Goal: Navigation & Orientation: Find specific page/section

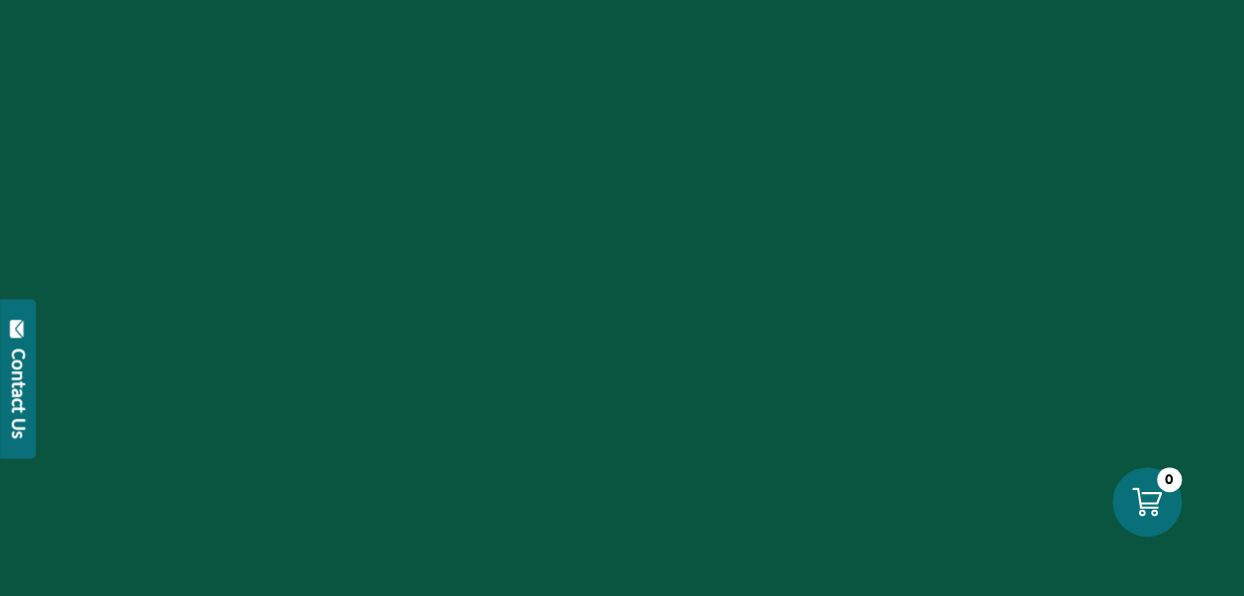
click at [629, 556] on div at bounding box center [622, 298] width 1244 height 596
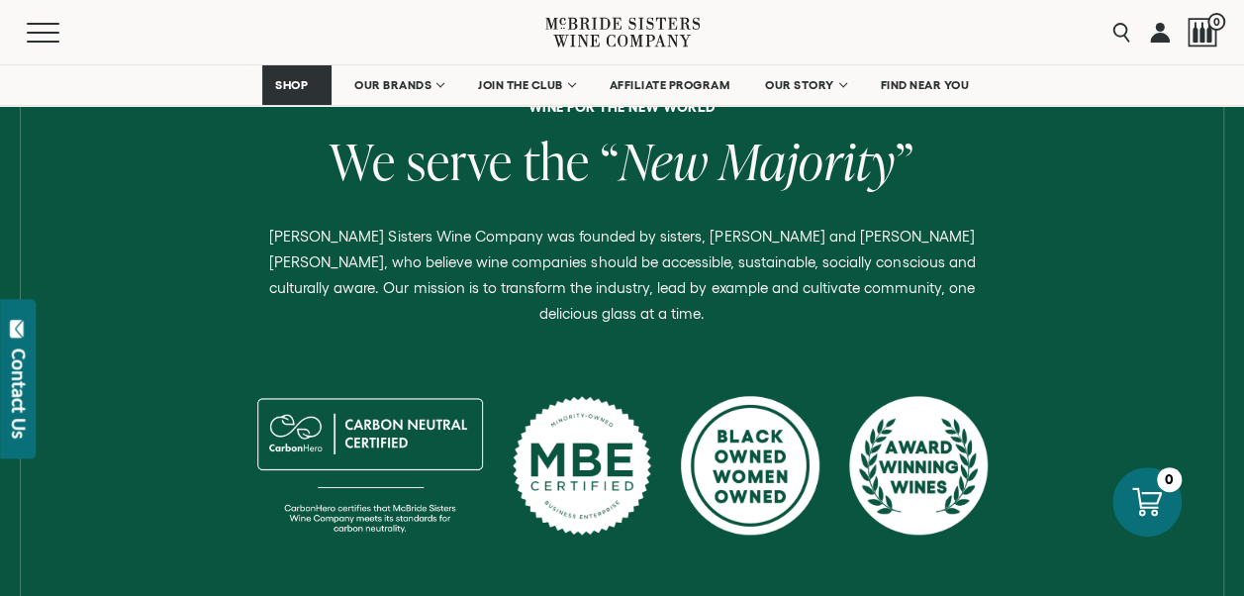
scroll to position [806, 0]
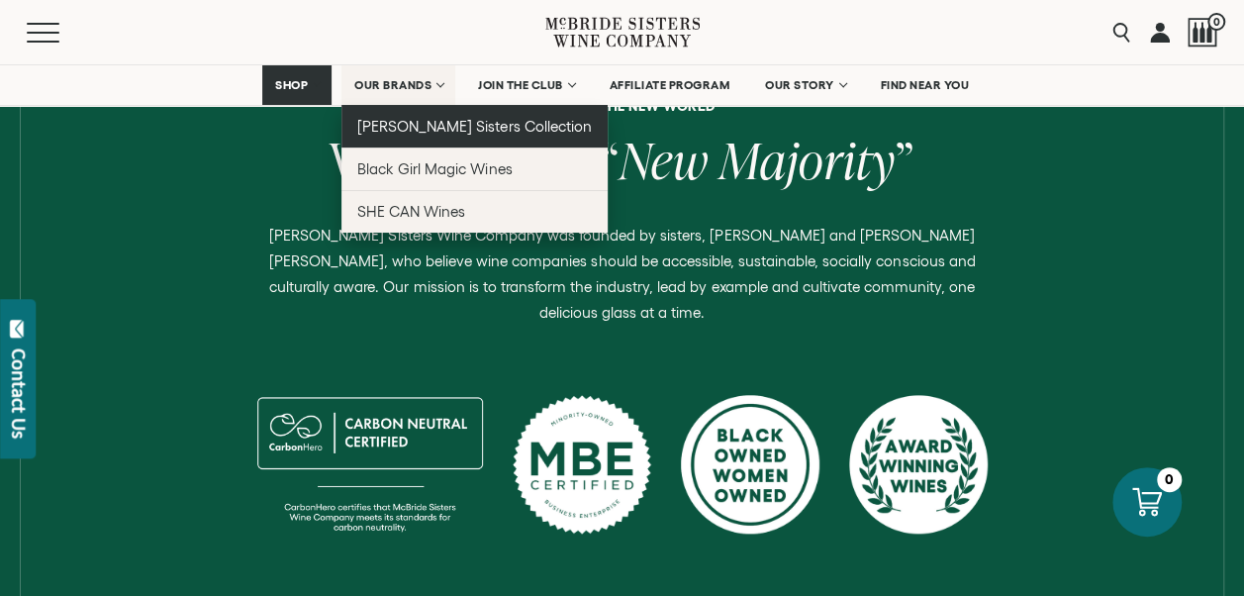
click at [416, 129] on span "[PERSON_NAME] Sisters Collection" at bounding box center [474, 126] width 235 height 17
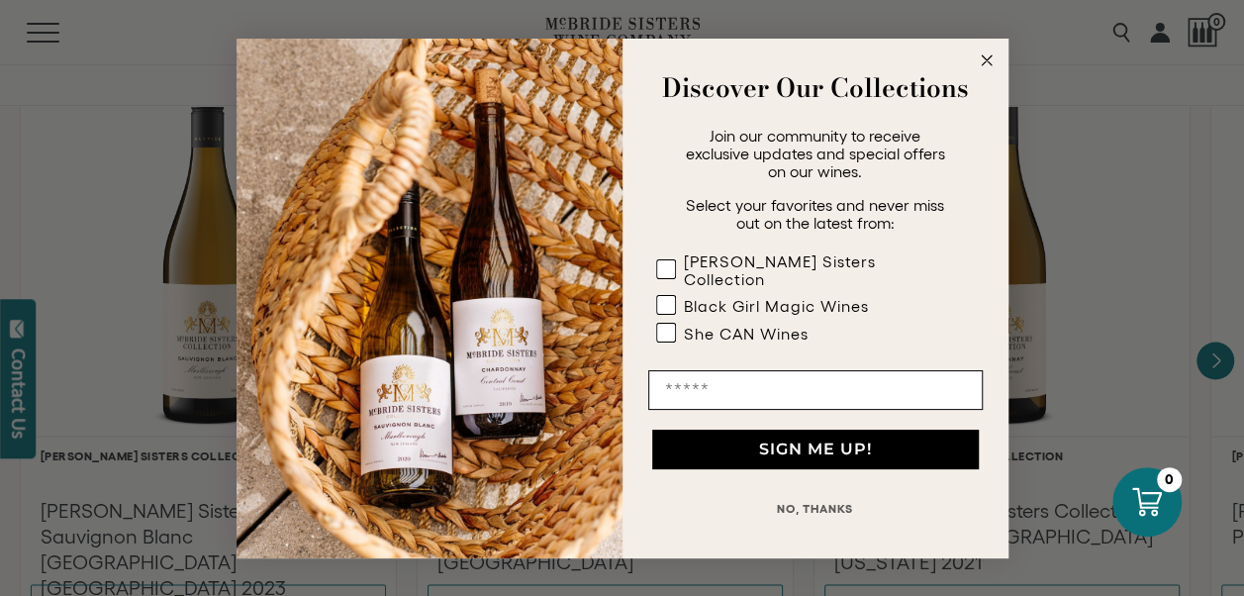
scroll to position [1824, 0]
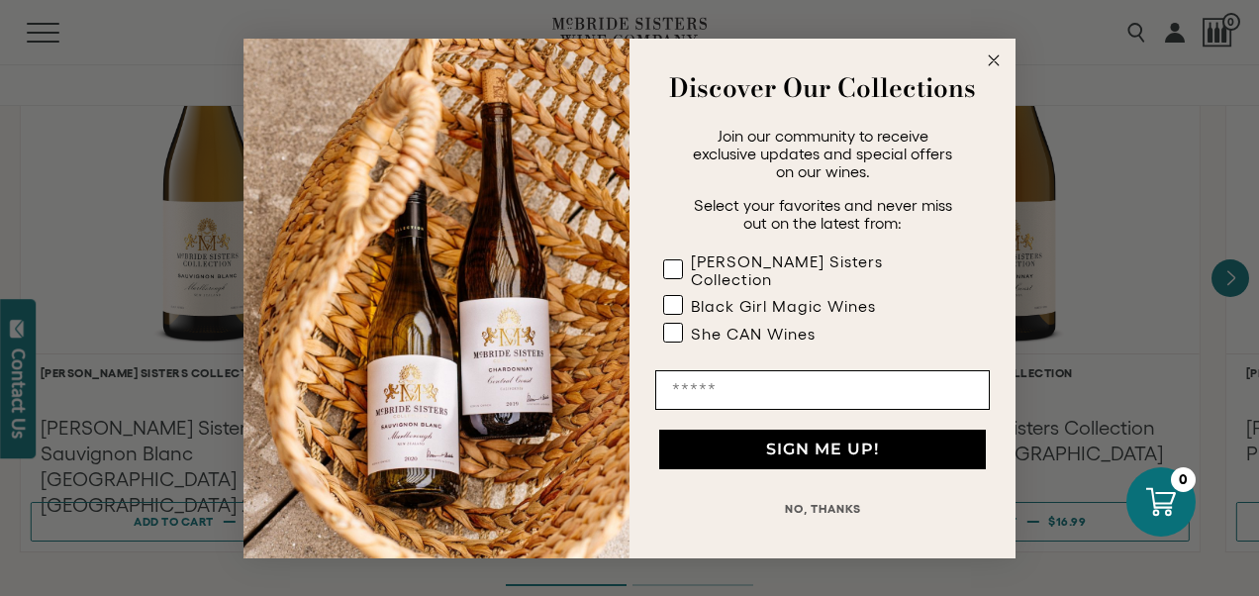
click at [994, 65] on circle "Close dialog" at bounding box center [994, 59] width 23 height 23
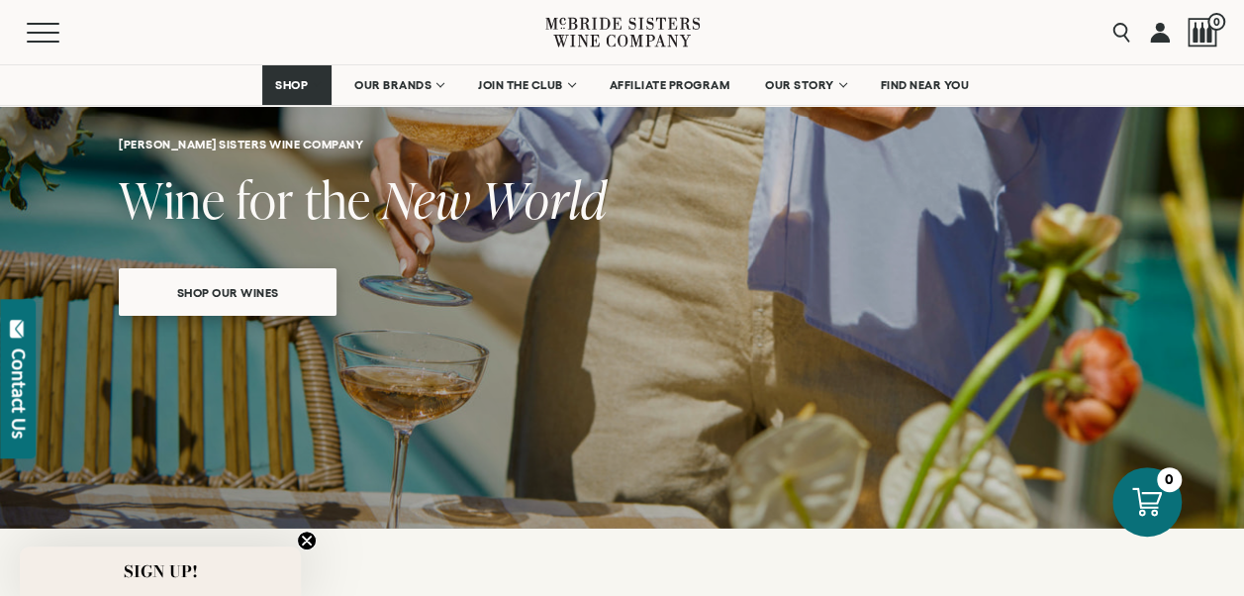
click at [267, 297] on span "Shop our wines" at bounding box center [228, 292] width 171 height 39
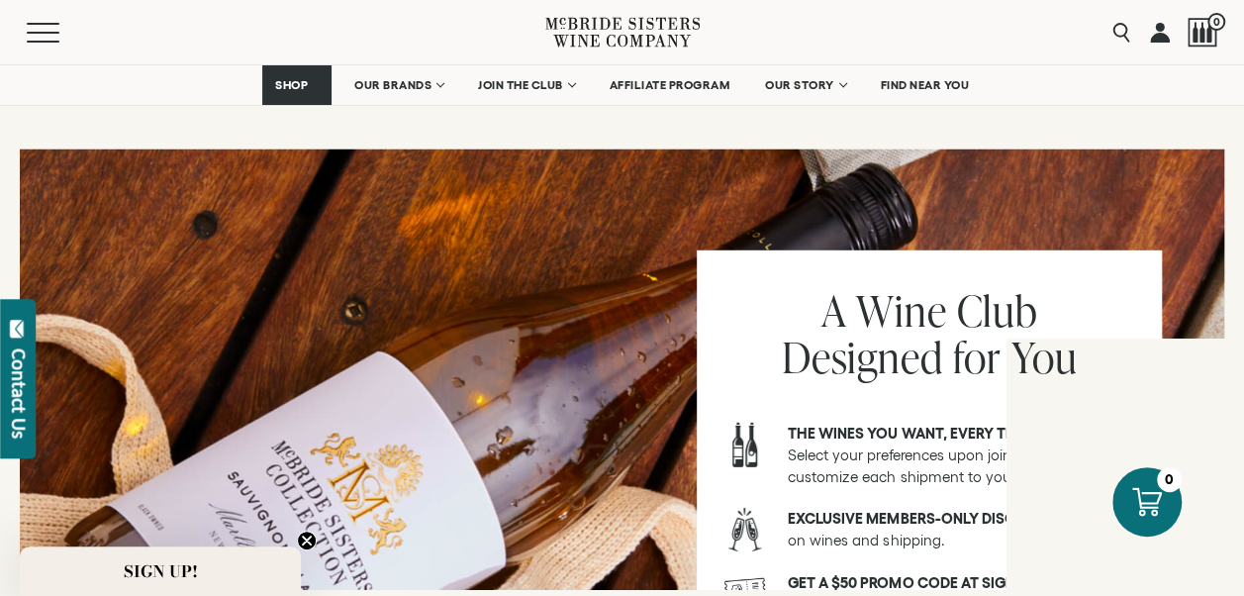
scroll to position [2720, 0]
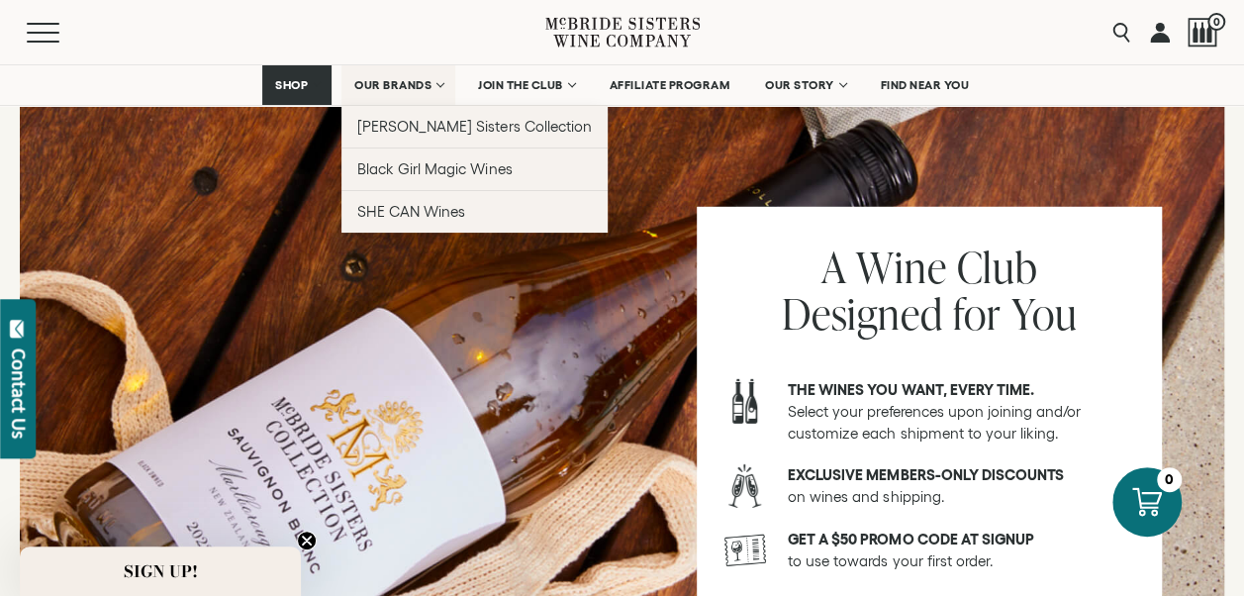
click at [369, 85] on span "OUR BRANDS" at bounding box center [392, 85] width 77 height 14
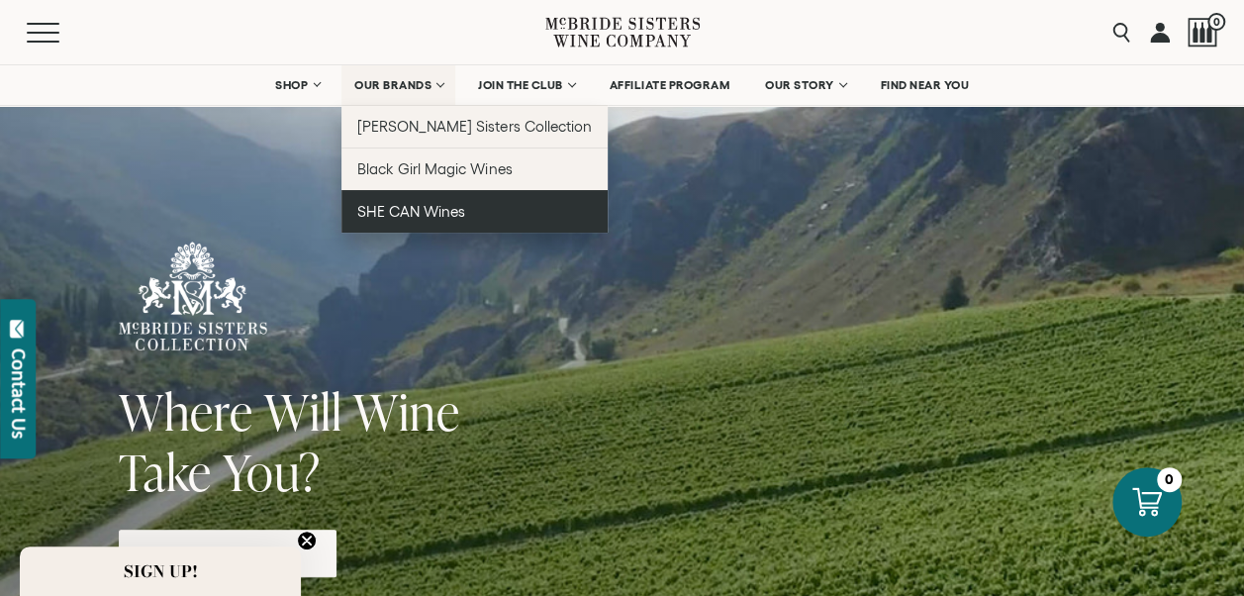
click at [406, 212] on span "SHE CAN Wines" at bounding box center [411, 211] width 108 height 17
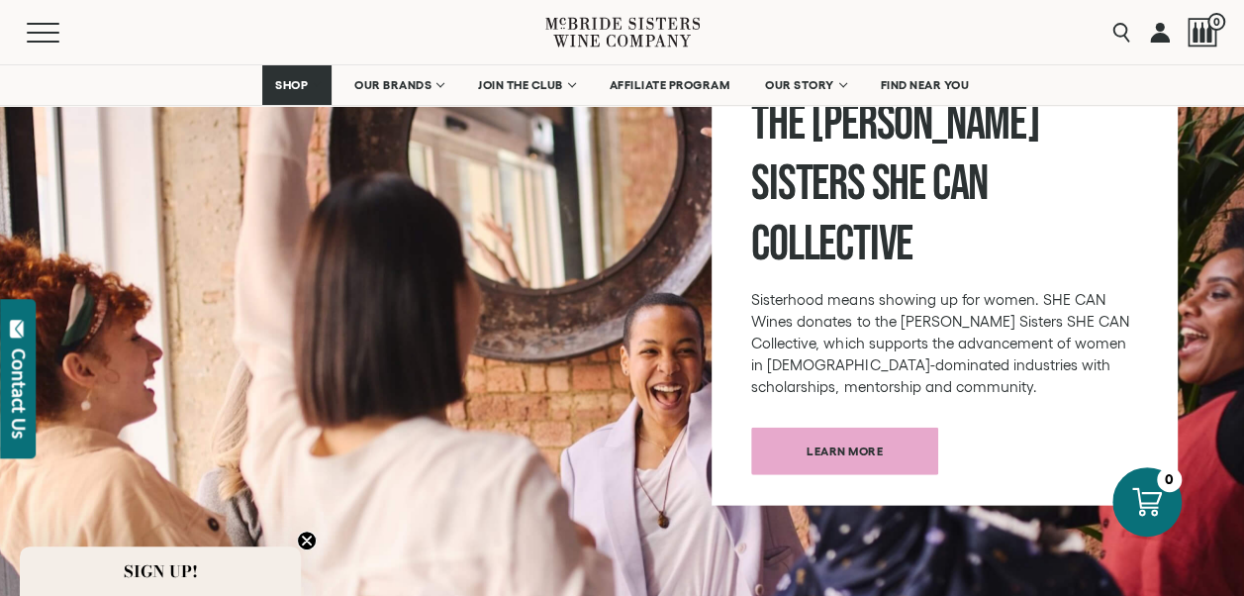
scroll to position [2303, 0]
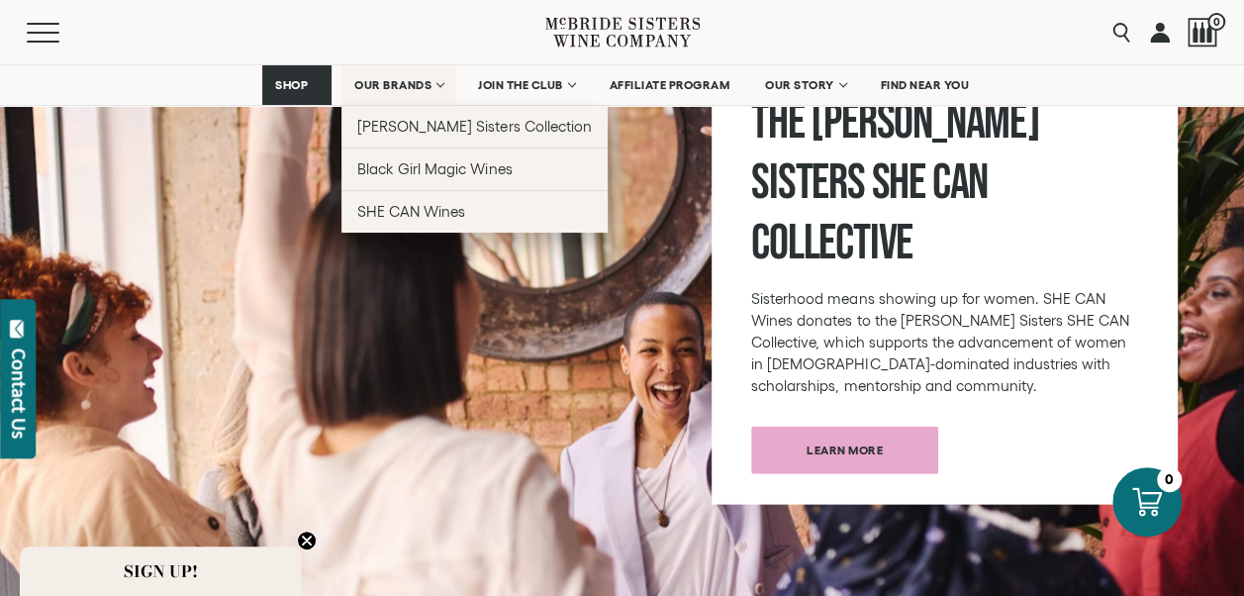
click at [396, 81] on span "OUR BRANDS" at bounding box center [392, 85] width 77 height 14
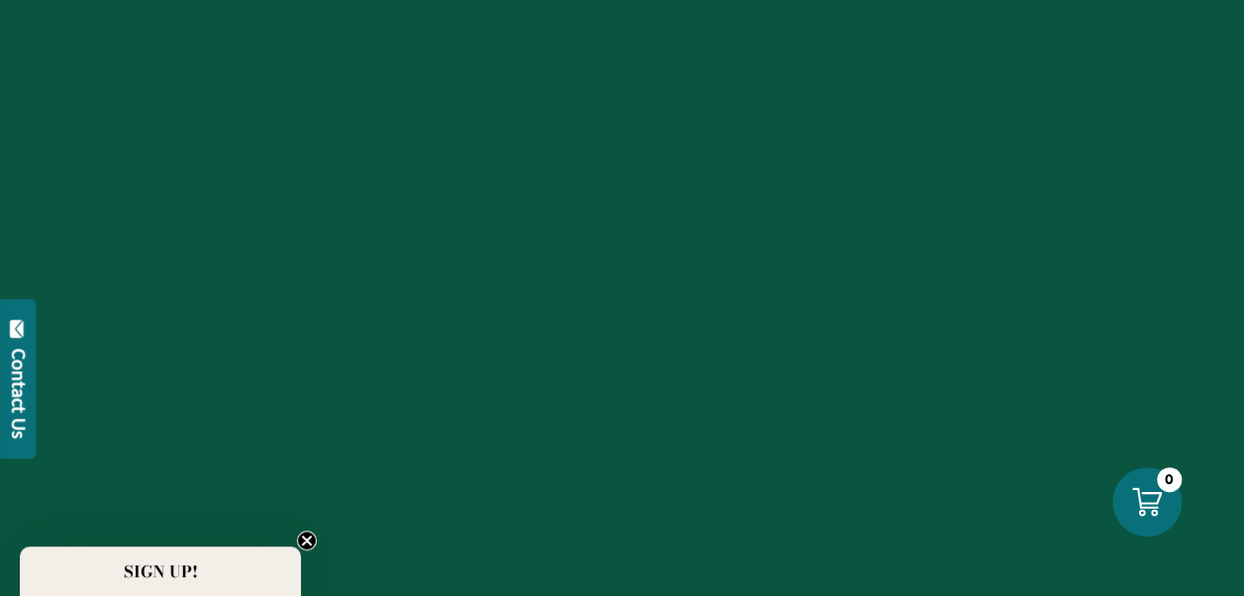
scroll to position [2303, 0]
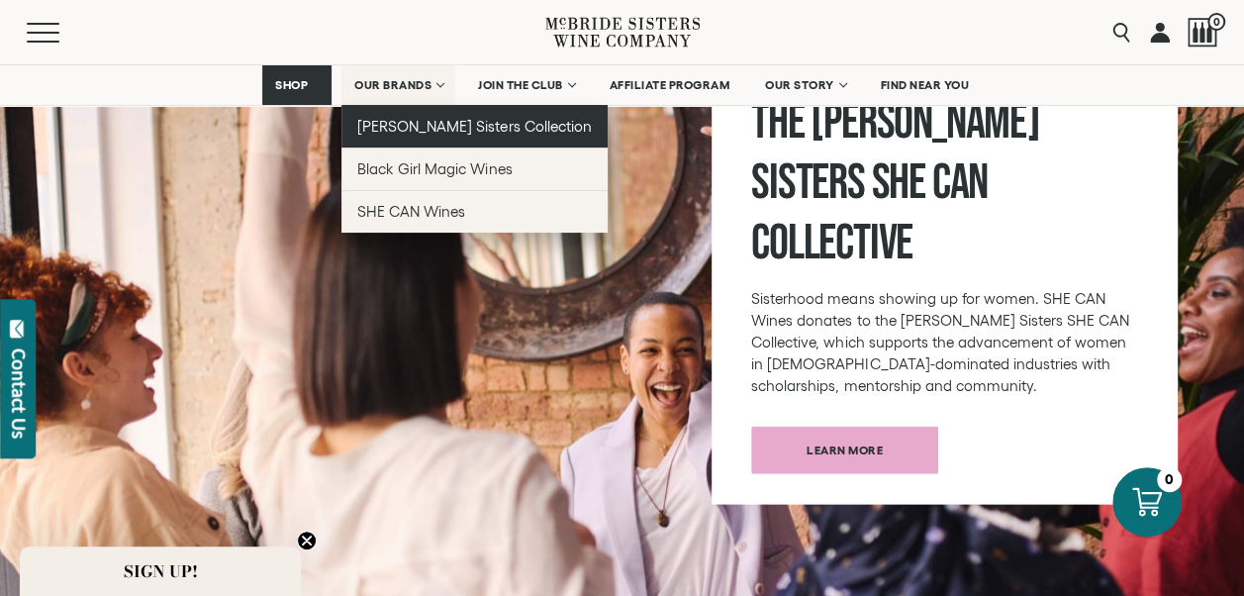
click at [437, 129] on span "[PERSON_NAME] Sisters Collection" at bounding box center [474, 126] width 235 height 17
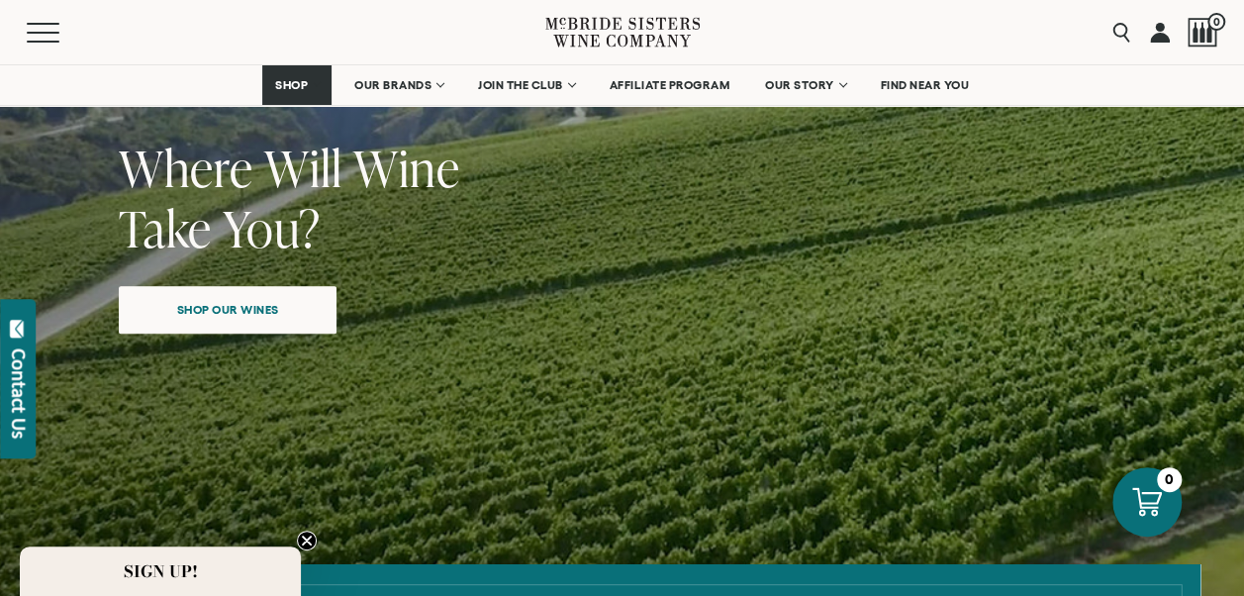
scroll to position [171, 0]
